Goal: Task Accomplishment & Management: Complete application form

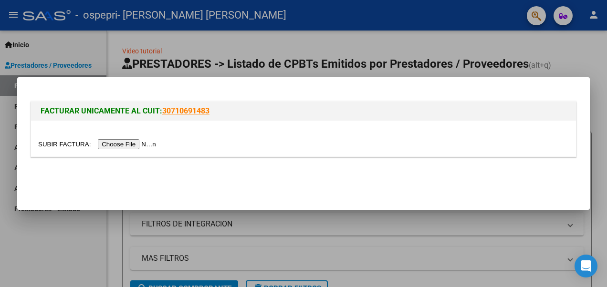
click at [141, 140] on input "file" at bounding box center [98, 144] width 121 height 10
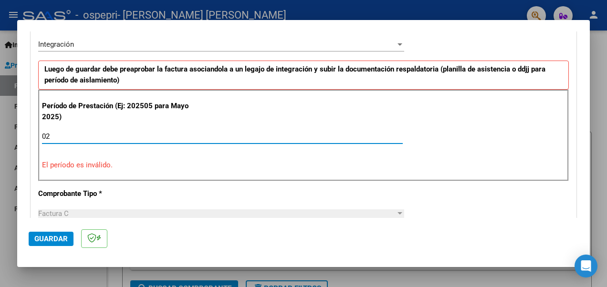
type input "0"
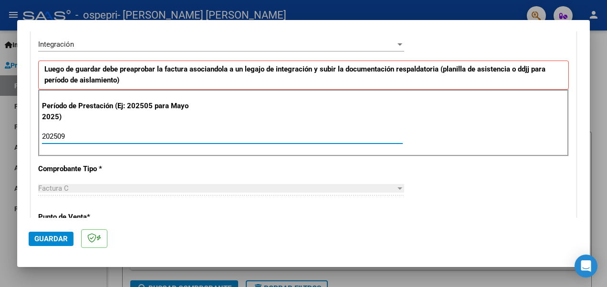
type input "202509"
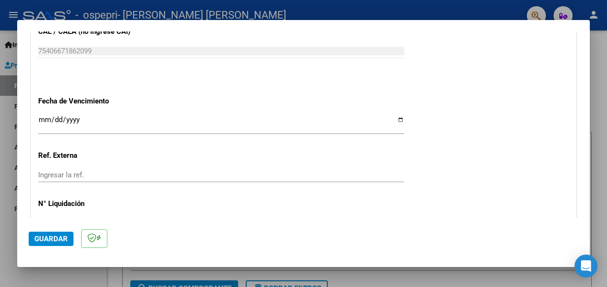
scroll to position [679, 0]
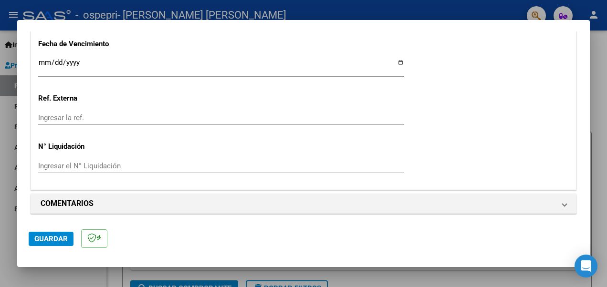
click at [397, 61] on input "Ingresar la fecha" at bounding box center [221, 66] width 366 height 15
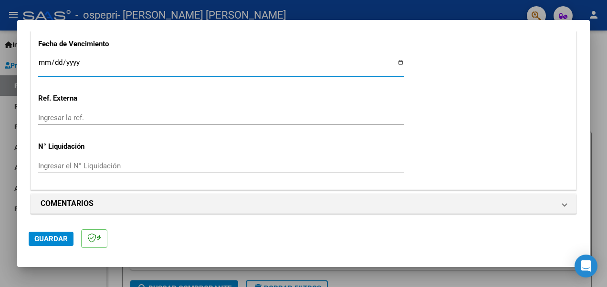
type input "[DATE]"
click at [72, 162] on input "Ingresar el N° Liquidación" at bounding box center [221, 166] width 366 height 9
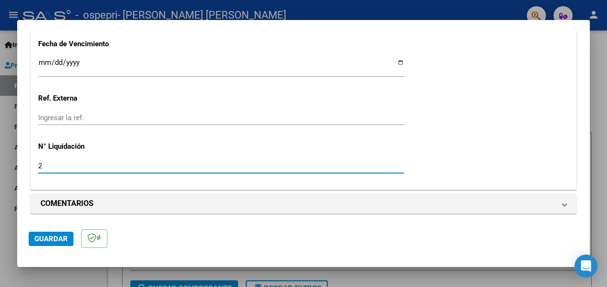
type input "27"
click at [9, 111] on div at bounding box center [303, 143] width 607 height 287
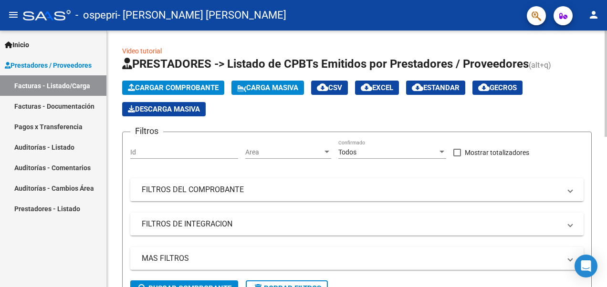
click at [184, 87] on span "Cargar Comprobante" at bounding box center [173, 87] width 91 height 9
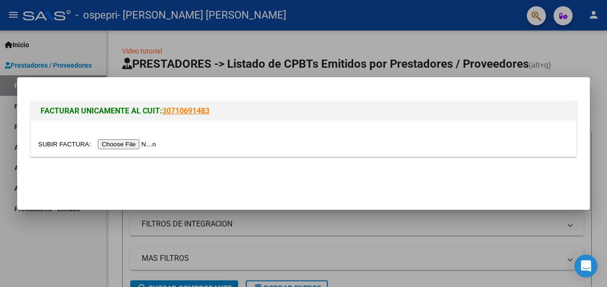
click at [137, 141] on input "file" at bounding box center [98, 144] width 121 height 10
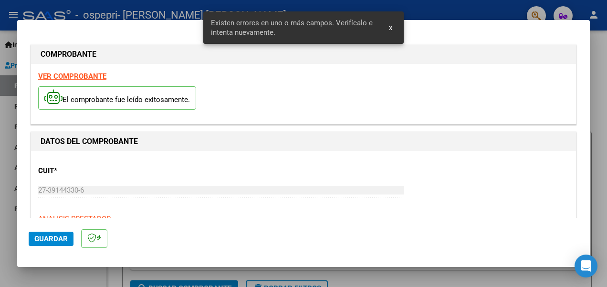
scroll to position [237, 0]
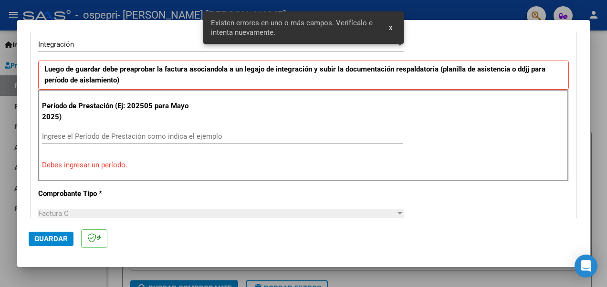
click at [223, 136] on input "Ingrese el Período de Prestación como indica el ejemplo" at bounding box center [222, 136] width 361 height 9
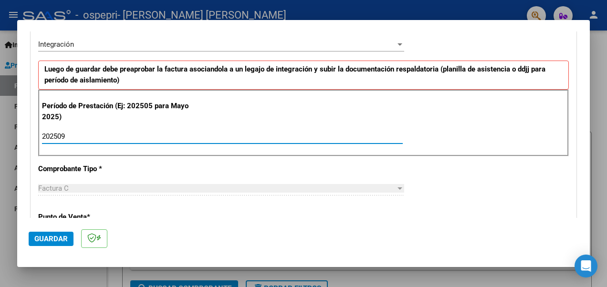
type input "202509"
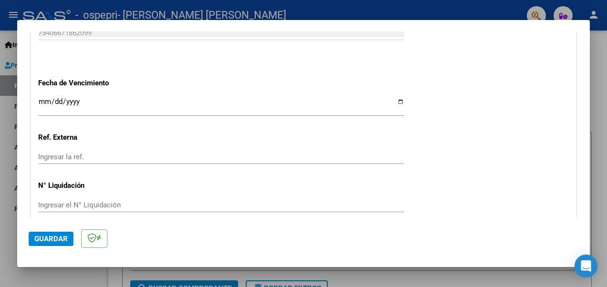
scroll to position [647, 0]
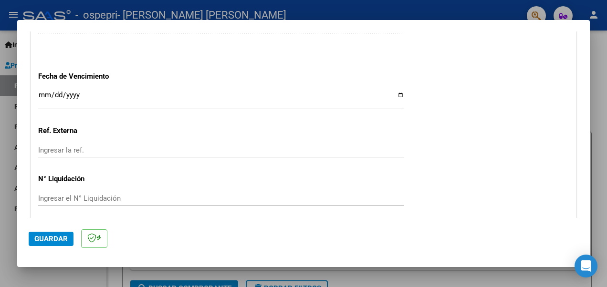
click at [397, 93] on input "Ingresar la fecha" at bounding box center [221, 98] width 366 height 15
type input "[DATE]"
click at [328, 194] on input "Ingresar el N° Liquidación" at bounding box center [221, 198] width 366 height 9
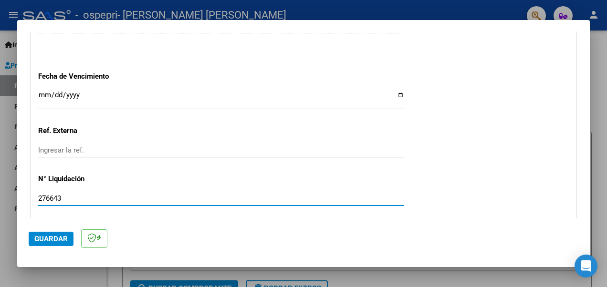
type input "276643"
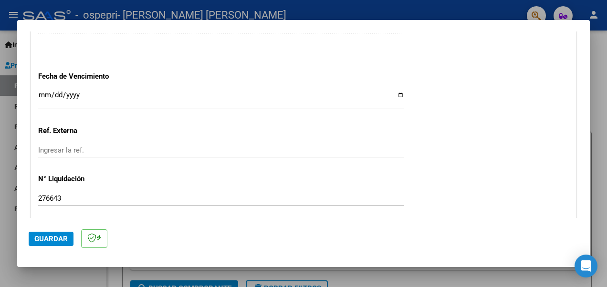
scroll to position [679, 0]
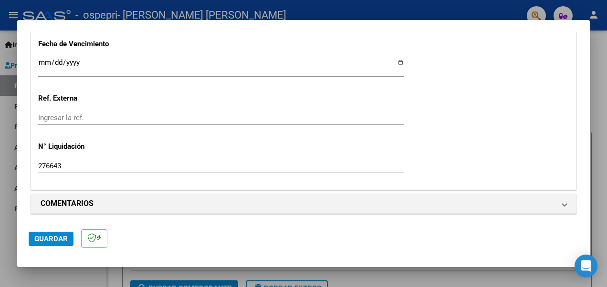
click at [53, 237] on span "Guardar" at bounding box center [50, 239] width 33 height 9
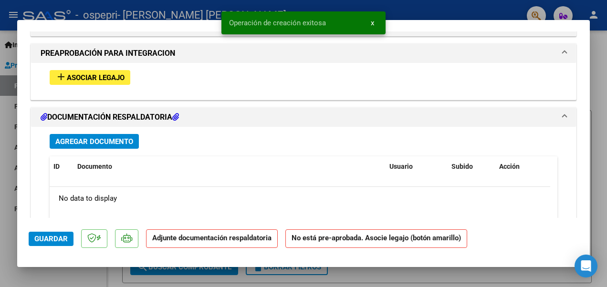
scroll to position [864, 0]
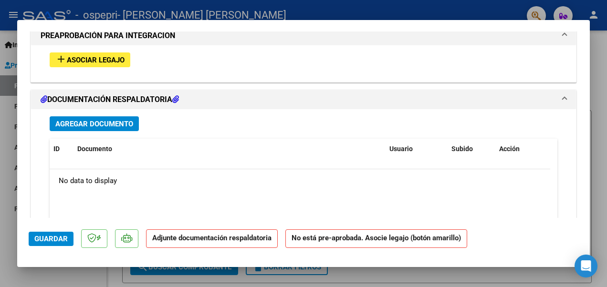
click at [80, 58] on span "Asociar Legajo" at bounding box center [96, 60] width 58 height 9
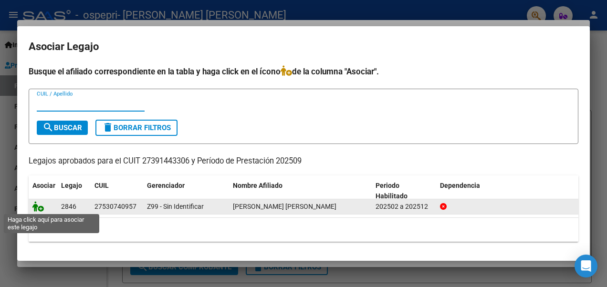
click at [38, 206] on icon at bounding box center [37, 206] width 11 height 10
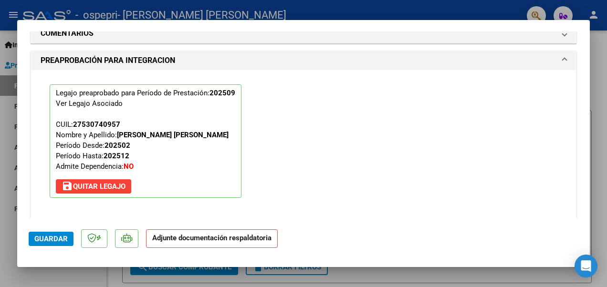
scroll to position [889, 0]
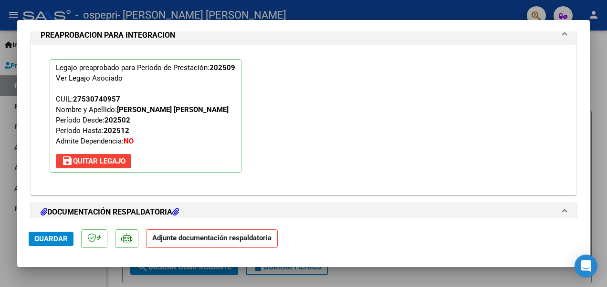
click at [165, 238] on strong "Adjunte documentación respaldatoria" at bounding box center [211, 238] width 119 height 9
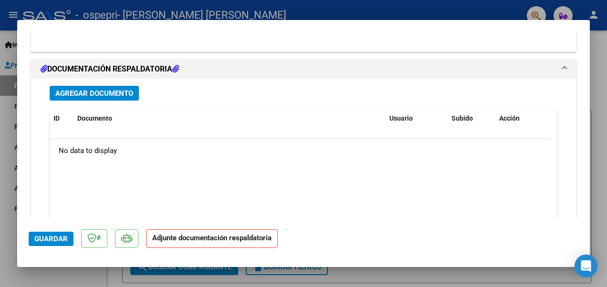
scroll to position [1035, 0]
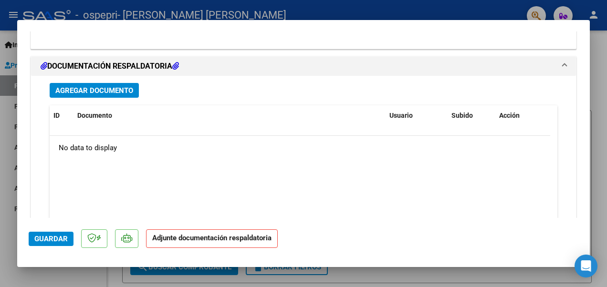
click at [84, 92] on span "Agregar Documento" at bounding box center [94, 90] width 78 height 9
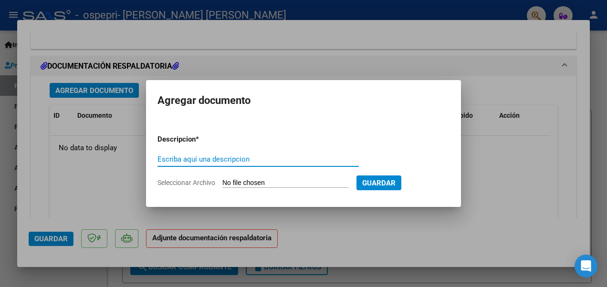
click at [283, 155] on input "Escriba aquí una descripcion" at bounding box center [257, 159] width 201 height 9
type input "asistencia"
click at [384, 188] on button "Guardar" at bounding box center [378, 183] width 45 height 15
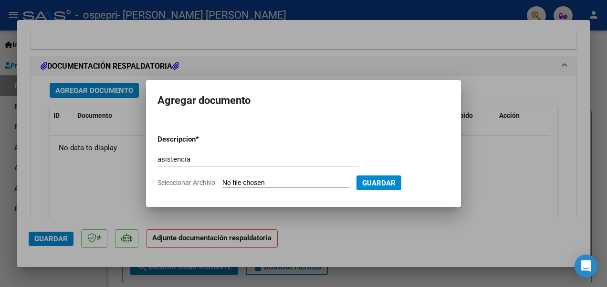
click at [382, 176] on button "Guardar" at bounding box center [378, 183] width 45 height 15
click at [382, 180] on span "Guardar" at bounding box center [378, 183] width 33 height 9
click at [377, 183] on span "Guardar" at bounding box center [378, 183] width 33 height 9
click at [316, 185] on input "Seleccionar Archivo" at bounding box center [285, 183] width 126 height 9
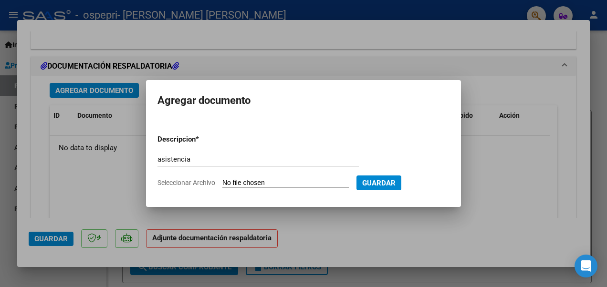
type input "C:\fakepath\mes septiembre [PERSON_NAME].pdf"
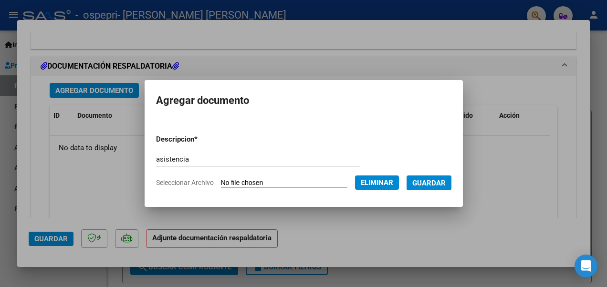
click at [156, 157] on input "asistencia" at bounding box center [258, 159] width 204 height 9
type input "planilla de asistencia"
click at [424, 184] on span "Guardar" at bounding box center [428, 183] width 33 height 9
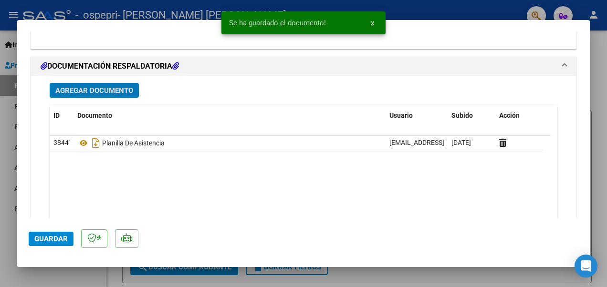
click at [115, 83] on button "Agregar Documento" at bounding box center [94, 90] width 89 height 15
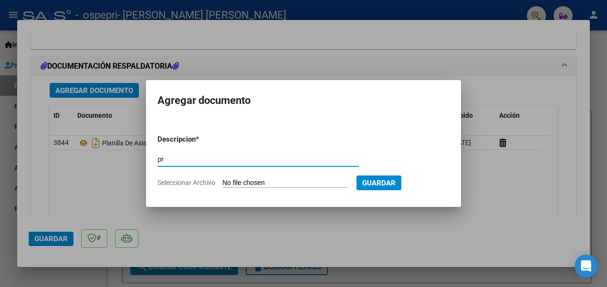
type input "p"
click at [136, 183] on div at bounding box center [303, 143] width 607 height 287
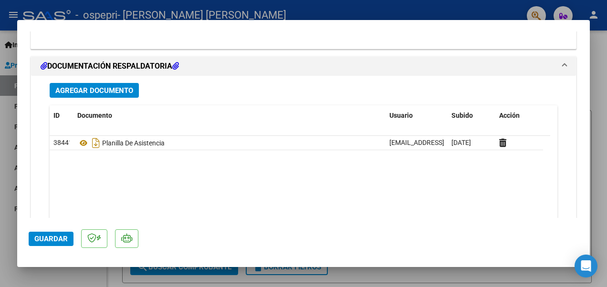
click at [136, 183] on datatable-body "38441 Planilla De Asistencia [EMAIL_ADDRESS][DOMAIN_NAME] - [PERSON_NAME] [DATE]" at bounding box center [300, 180] width 500 height 89
click at [41, 237] on span "Guardar" at bounding box center [50, 239] width 33 height 9
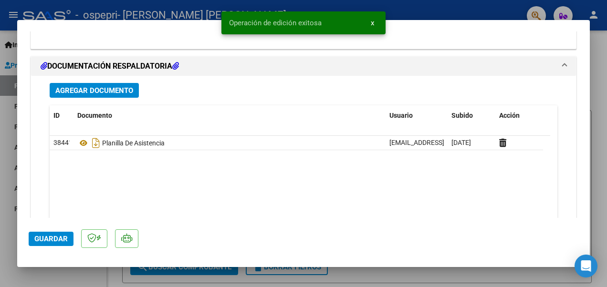
click at [41, 237] on span "Guardar" at bounding box center [50, 239] width 33 height 9
click at [597, 81] on div at bounding box center [303, 143] width 607 height 287
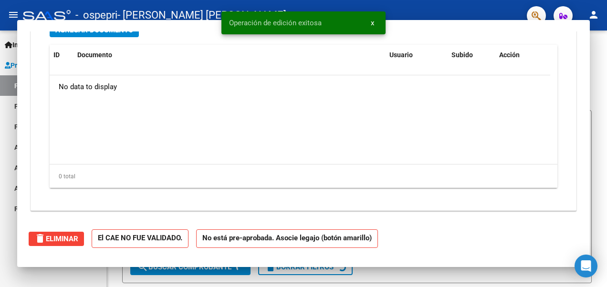
scroll to position [0, 0]
